Goal: Transaction & Acquisition: Book appointment/travel/reservation

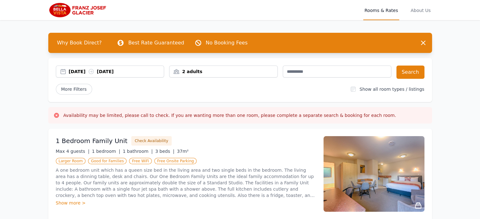
click at [91, 70] on div "30 Aug 2025 31 Aug 2025" at bounding box center [116, 71] width 95 height 6
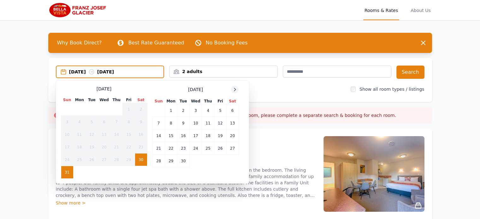
click at [236, 88] on icon at bounding box center [234, 89] width 5 height 5
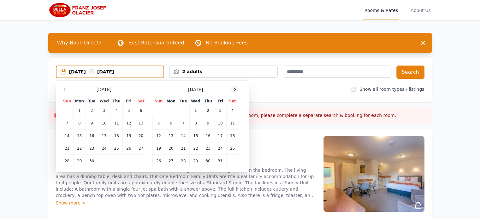
click at [236, 88] on icon at bounding box center [234, 89] width 5 height 5
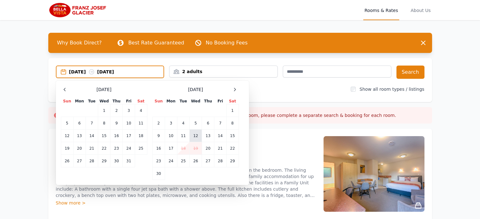
click at [194, 136] on td "12" at bounding box center [195, 136] width 12 height 13
click at [205, 136] on td "13" at bounding box center [208, 136] width 12 height 13
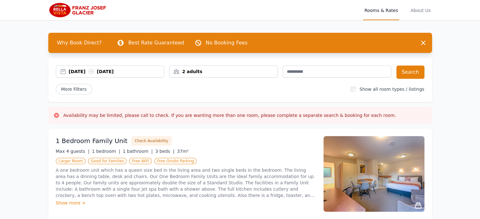
click at [211, 78] on div "2 adults" at bounding box center [223, 72] width 109 height 13
click at [213, 70] on div "2 adults" at bounding box center [223, 71] width 108 height 6
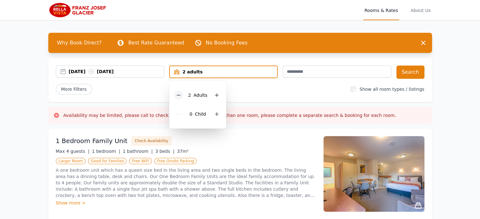
click at [180, 94] on icon at bounding box center [178, 95] width 5 height 5
click at [405, 73] on button "Search" at bounding box center [410, 72] width 28 height 13
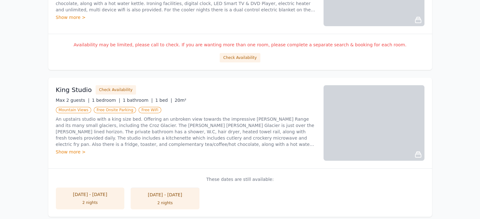
scroll to position [315, 0]
